Goal: Information Seeking & Learning: Compare options

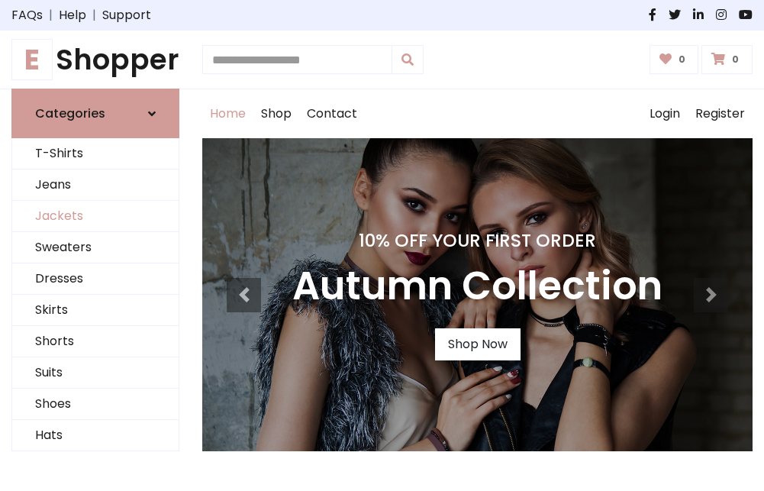
click at [95, 217] on link "Jackets" at bounding box center [95, 216] width 166 height 31
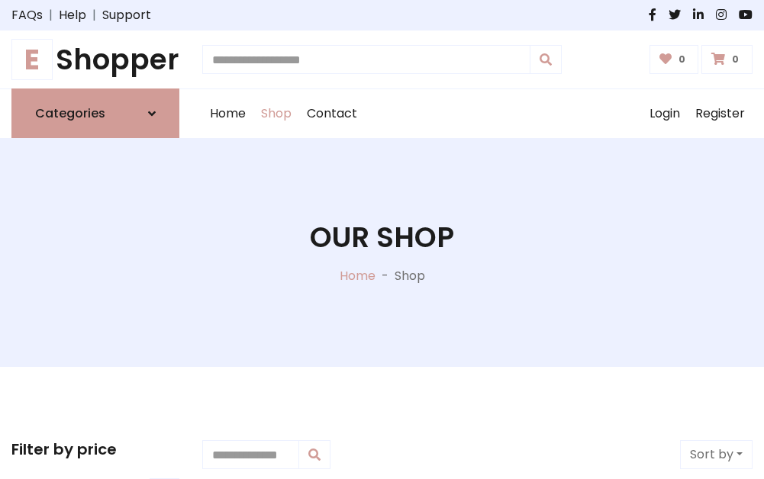
scroll to position [690, 0]
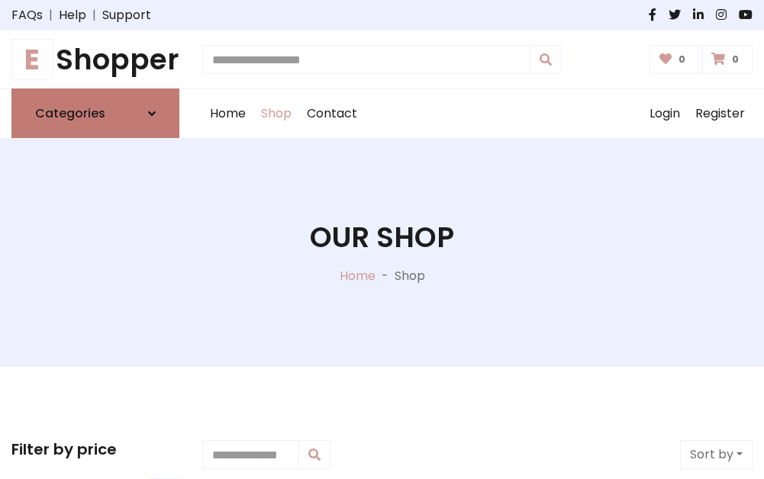
click at [95, 114] on h6 "Categories" at bounding box center [70, 113] width 70 height 15
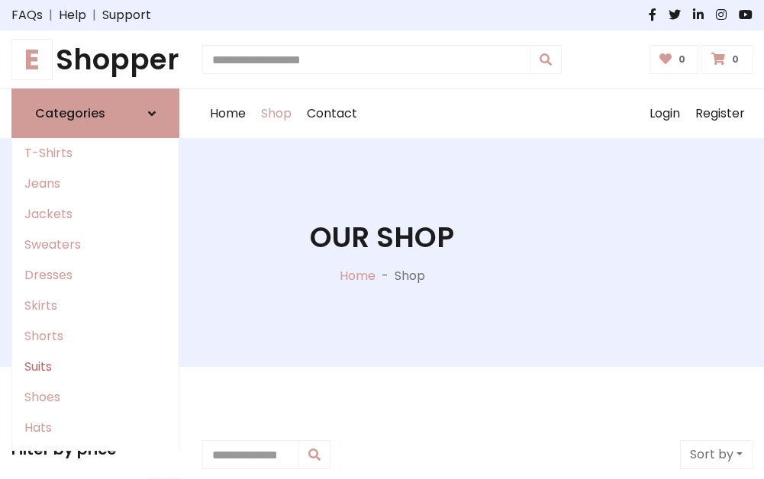
click at [95, 367] on link "Suits" at bounding box center [95, 367] width 166 height 31
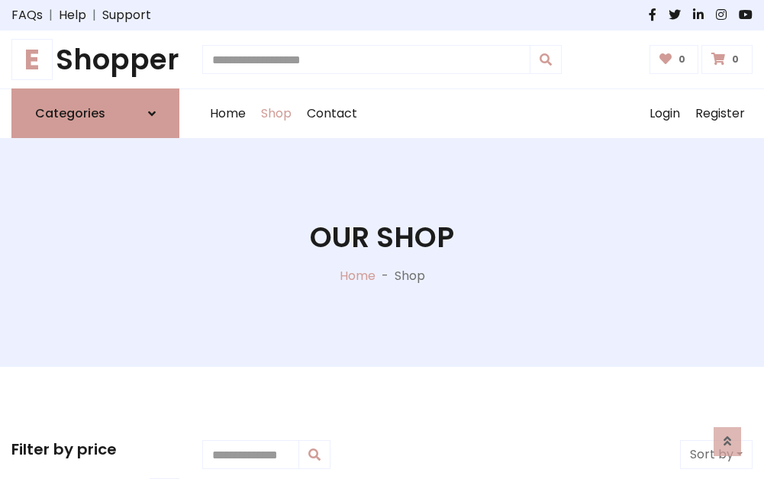
scroll to position [1103, 0]
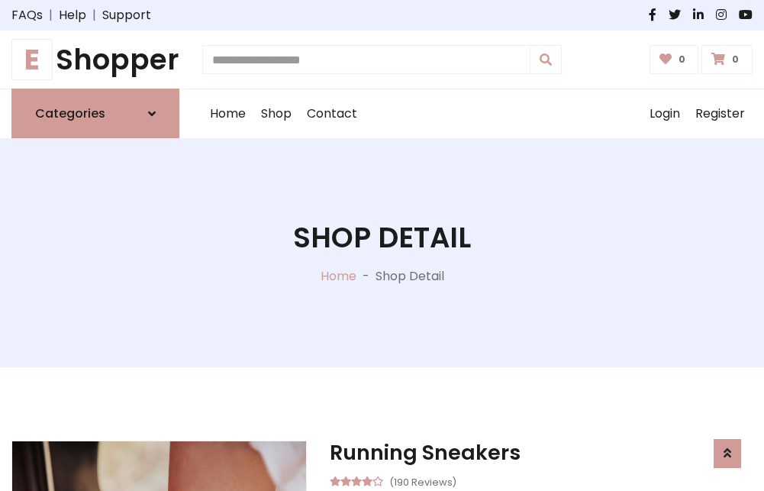
scroll to position [1427, 0]
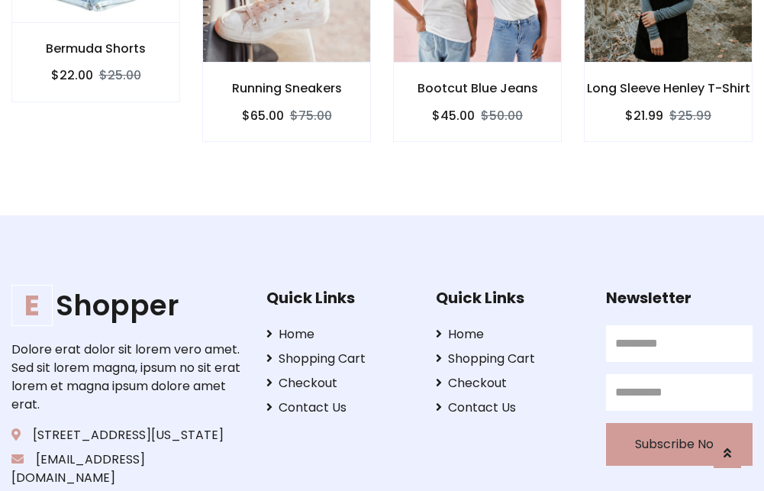
scroll to position [1425, 0]
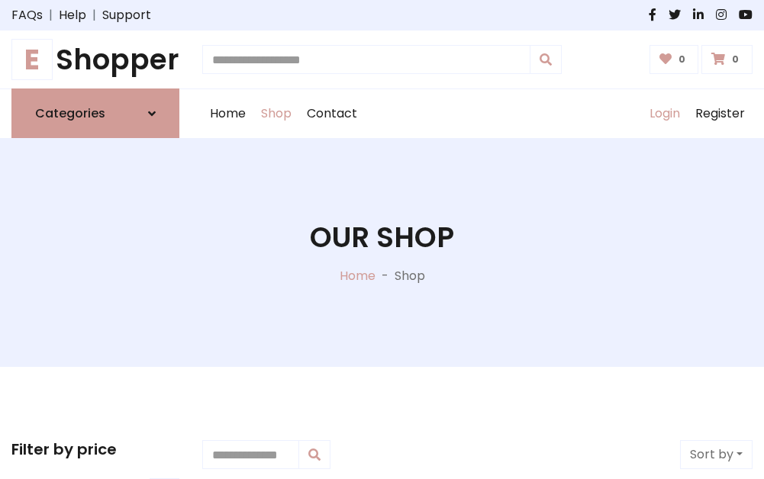
click at [664, 114] on link "Login" at bounding box center [665, 113] width 46 height 49
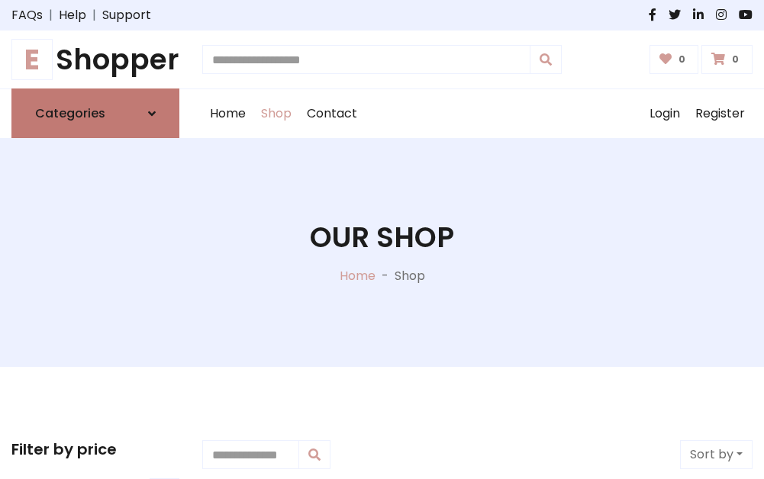
click at [152, 114] on icon at bounding box center [152, 114] width 8 height 12
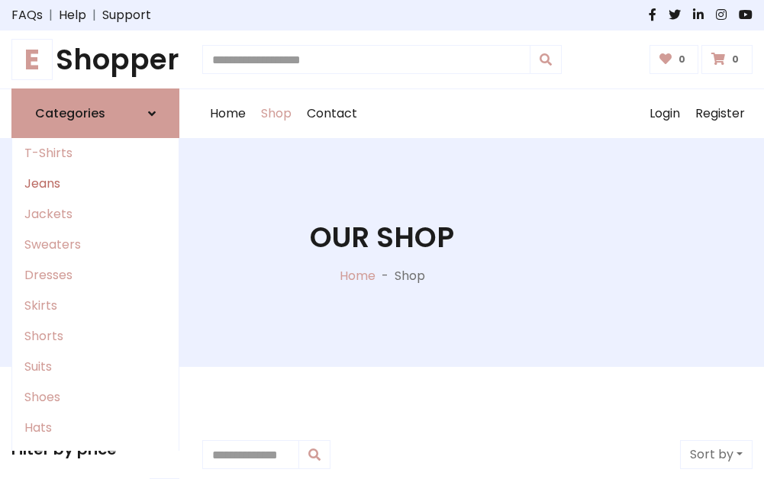
click at [95, 184] on link "Jeans" at bounding box center [95, 184] width 166 height 31
